Goal: Transaction & Acquisition: Purchase product/service

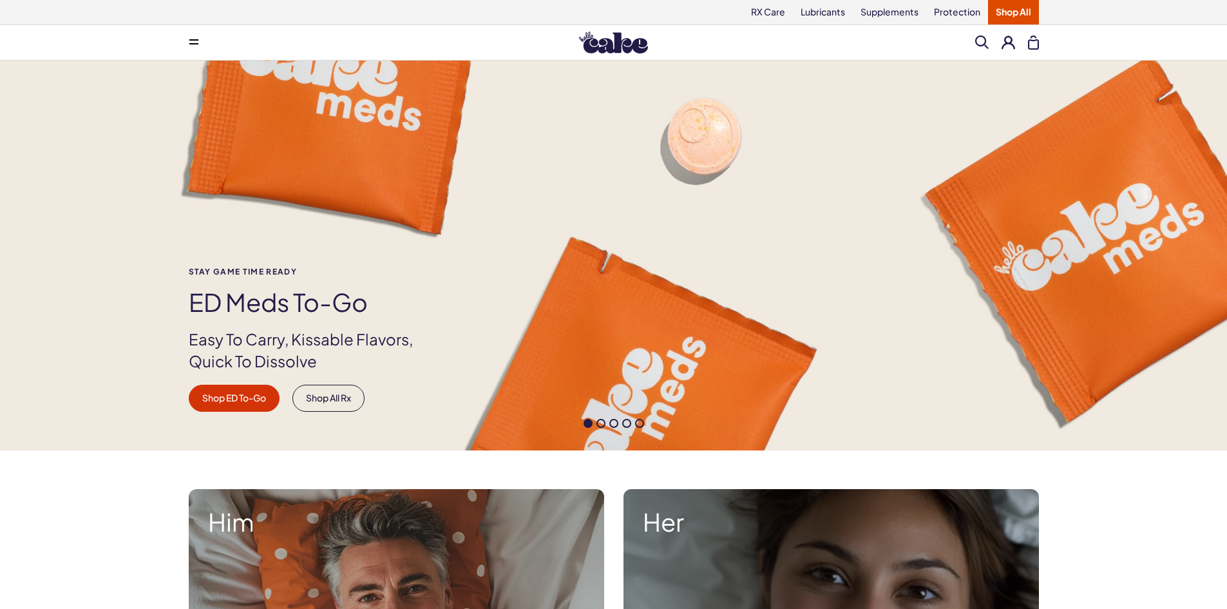
click at [193, 42] on span at bounding box center [193, 42] width 9 height 6
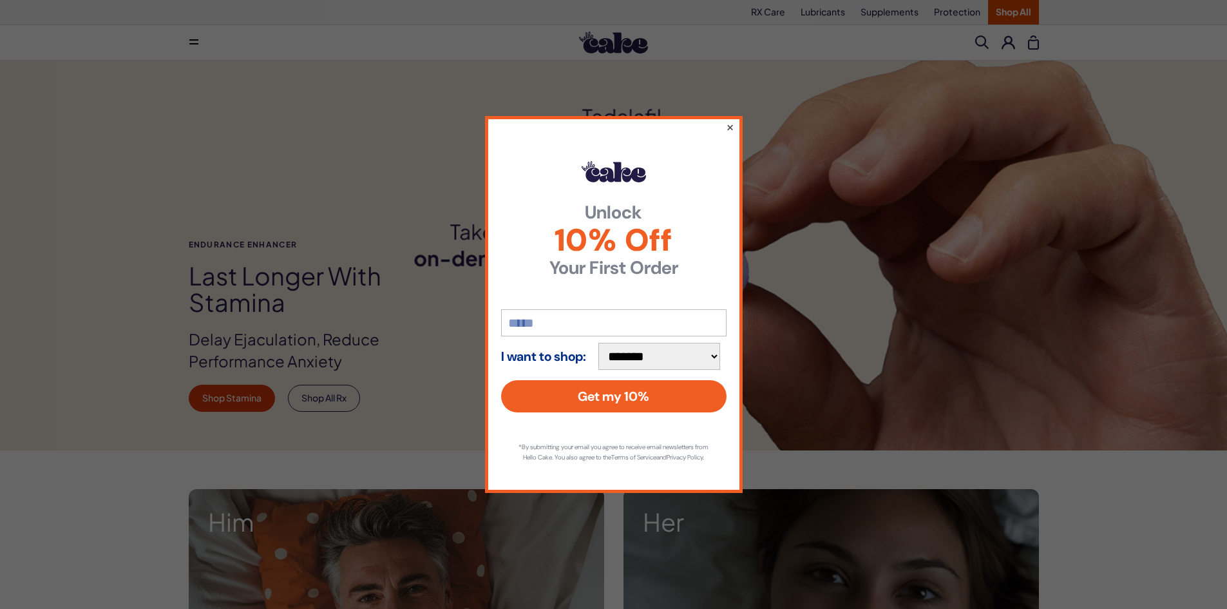
click at [731, 122] on button "×" at bounding box center [729, 126] width 8 height 15
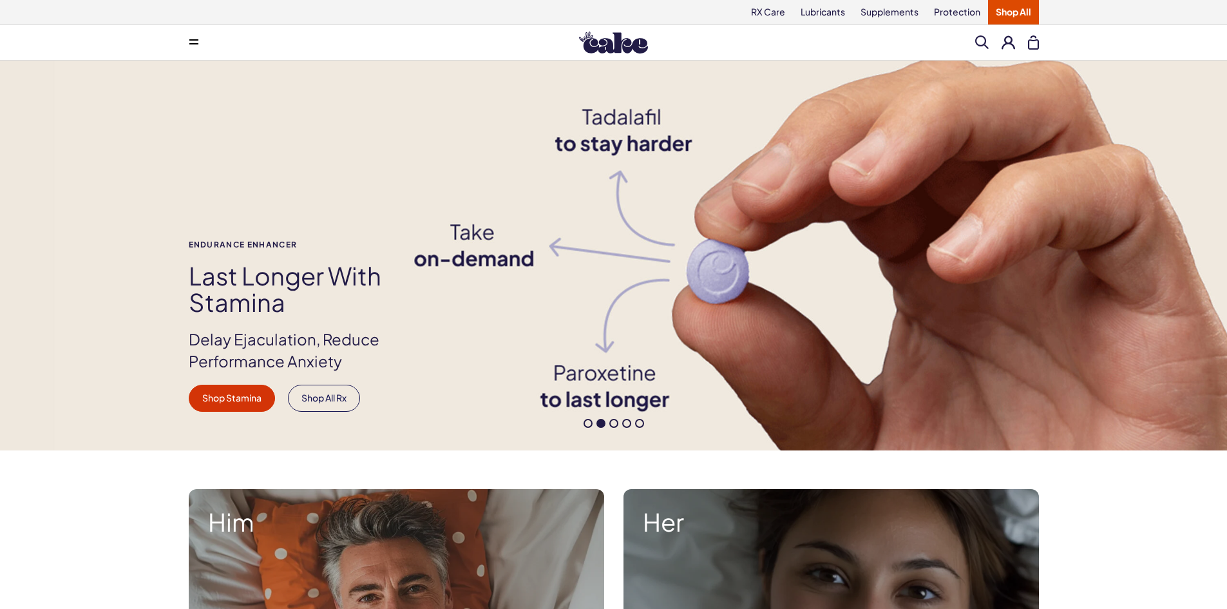
drag, startPoint x: 194, startPoint y: 40, endPoint x: 194, endPoint y: 46, distance: 6.5
click at [194, 41] on span at bounding box center [193, 42] width 9 height 6
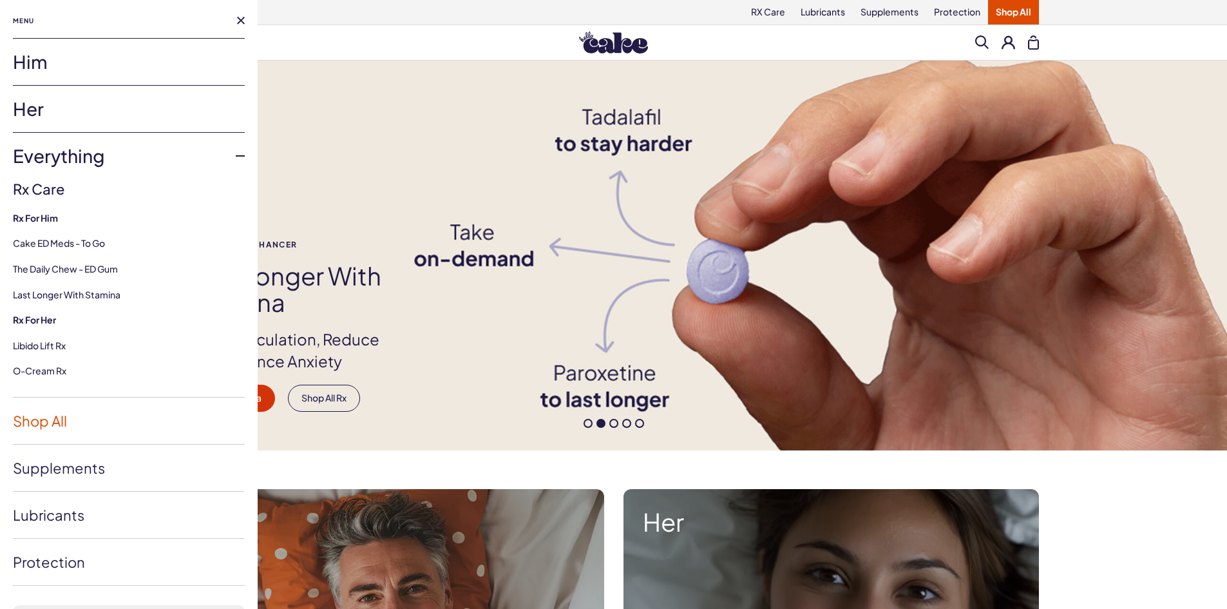
click at [43, 423] on link "Shop All" at bounding box center [129, 420] width 232 height 46
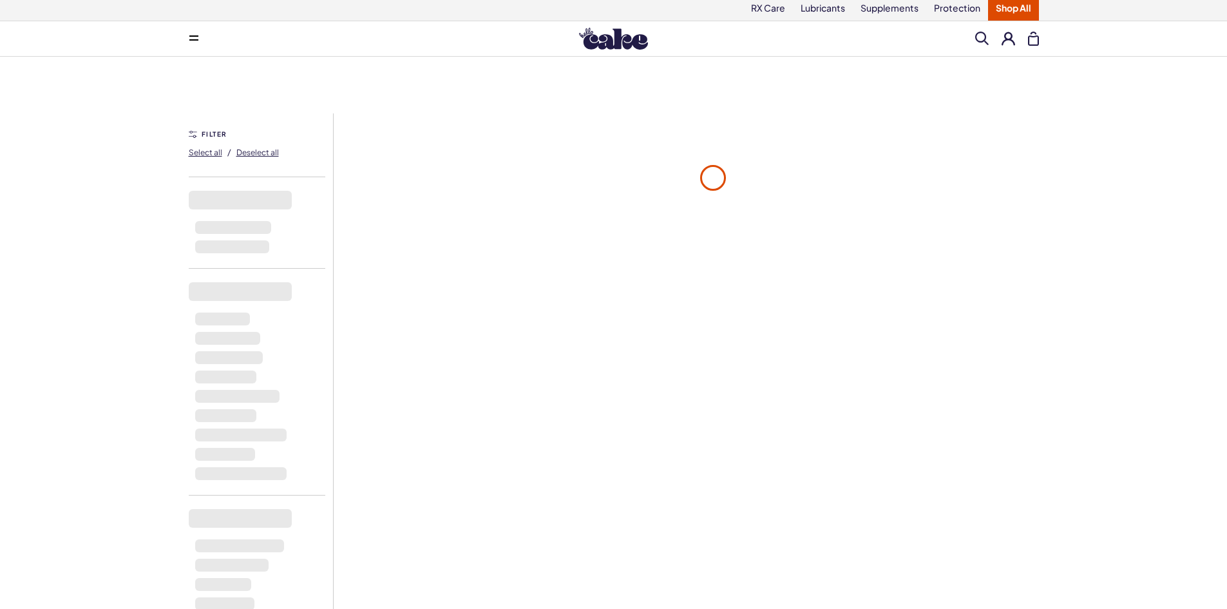
scroll to position [64, 0]
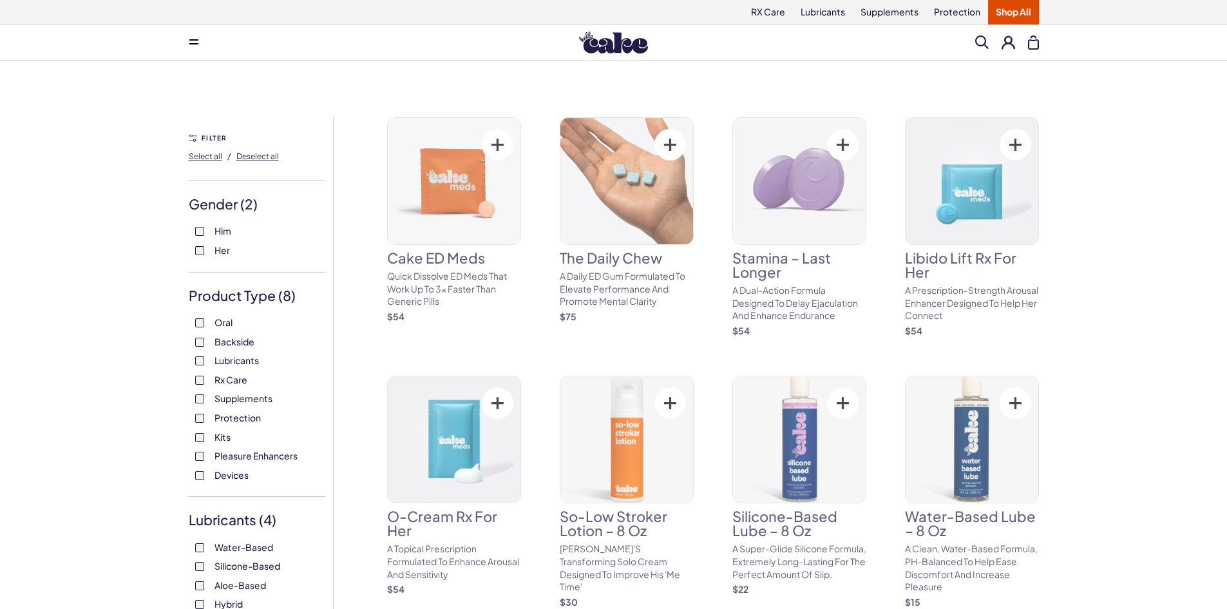
click at [204, 324] on label "Oral" at bounding box center [257, 322] width 124 height 13
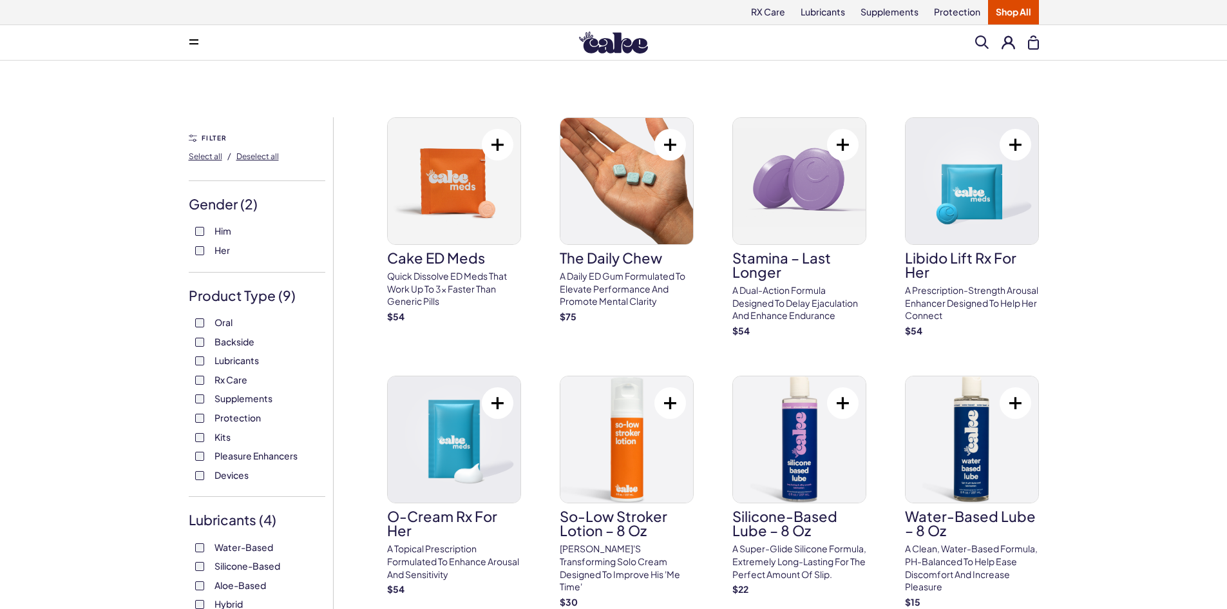
click at [198, 43] on span at bounding box center [193, 42] width 9 height 6
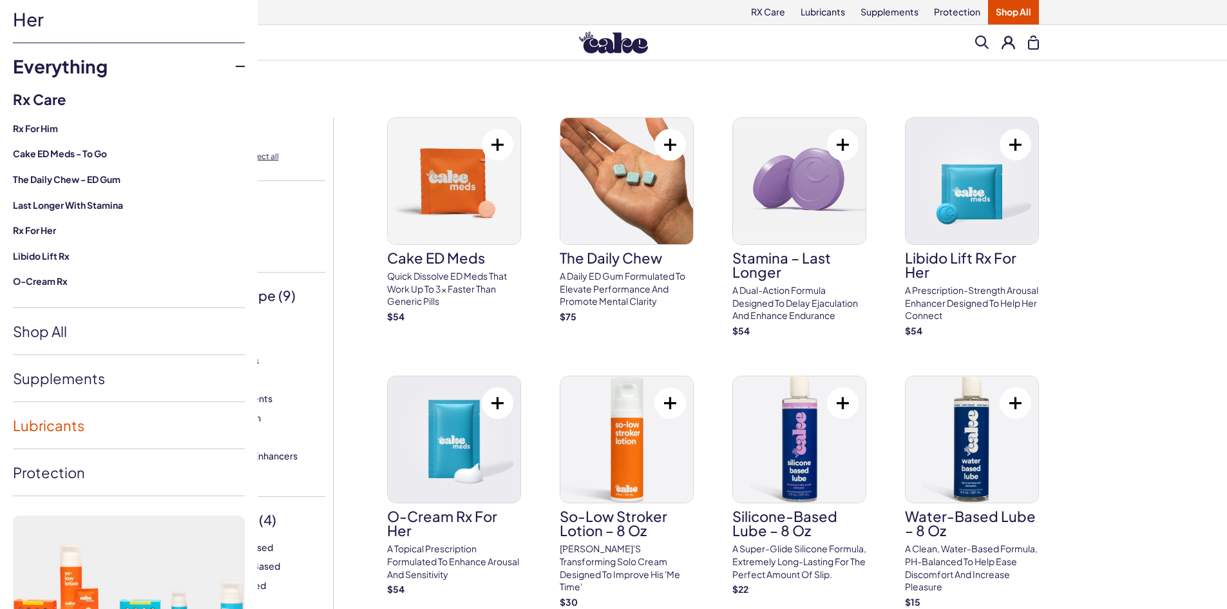
scroll to position [186, 0]
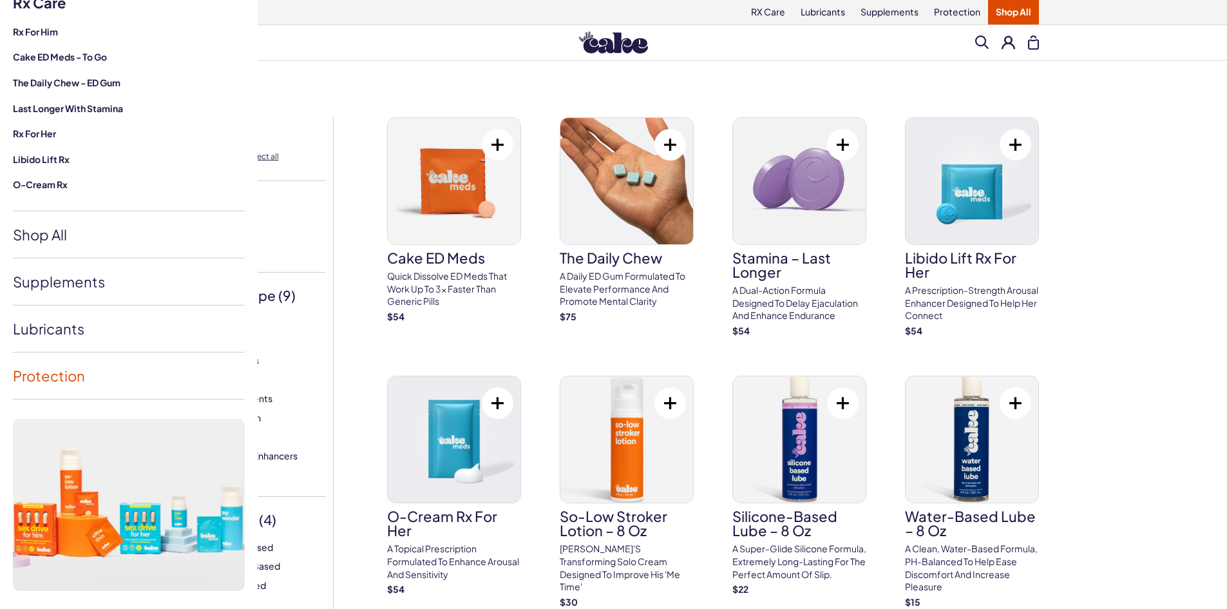
drag, startPoint x: 54, startPoint y: 328, endPoint x: 133, endPoint y: 361, distance: 85.7
click at [54, 328] on link "Lubricants" at bounding box center [129, 328] width 232 height 46
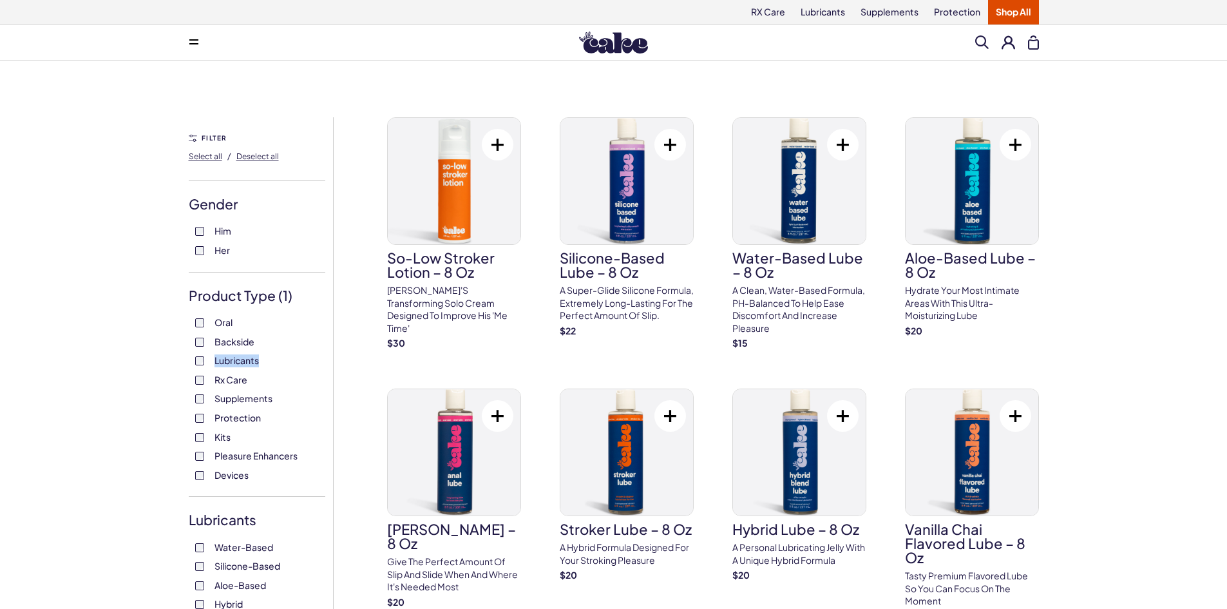
click at [200, 360] on label "Lubricants" at bounding box center [257, 360] width 124 height 13
copy label "Lubricants"
